Goal: Find specific page/section: Find specific page/section

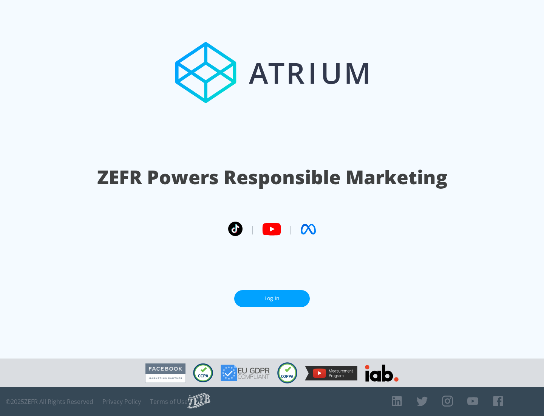
click at [272, 295] on link "Log In" at bounding box center [272, 298] width 76 height 17
